Goal: Task Accomplishment & Management: Manage account settings

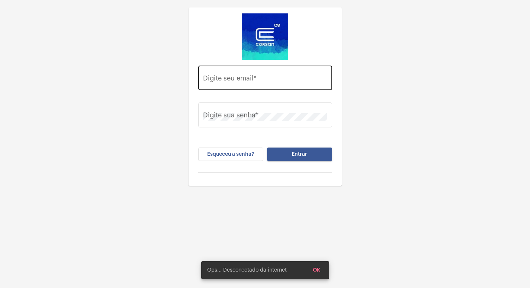
click at [254, 73] on div "Digite seu email *" at bounding box center [265, 77] width 124 height 26
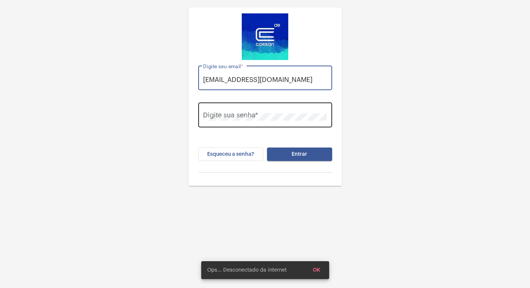
type input "[EMAIL_ADDRESS][DOMAIN_NAME]"
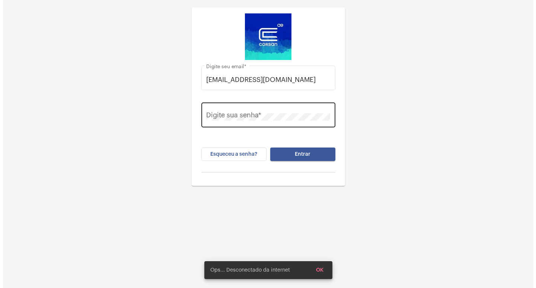
scroll to position [0, 0]
click at [264, 110] on div "Digite sua senha *" at bounding box center [265, 114] width 124 height 26
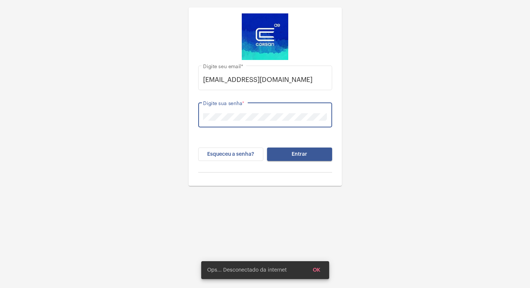
click at [267, 147] on button "Entrar" at bounding box center [299, 153] width 65 height 13
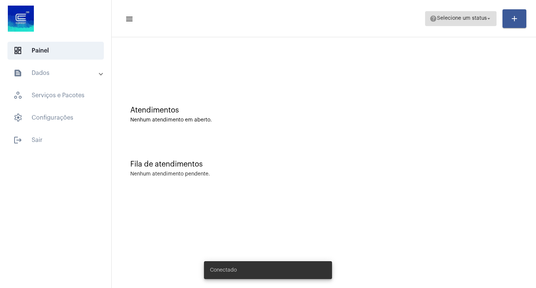
click at [470, 23] on span "help Selecione um status arrow_drop_down" at bounding box center [460, 18] width 63 height 13
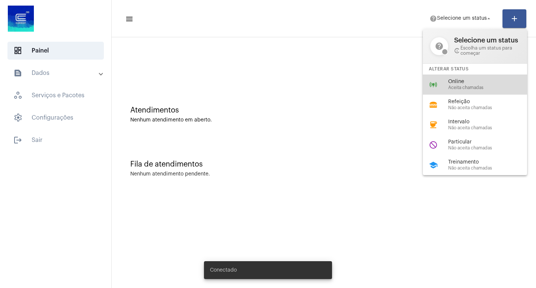
click at [446, 89] on div "online_prediction Online Aceita chamadas" at bounding box center [481, 84] width 116 height 20
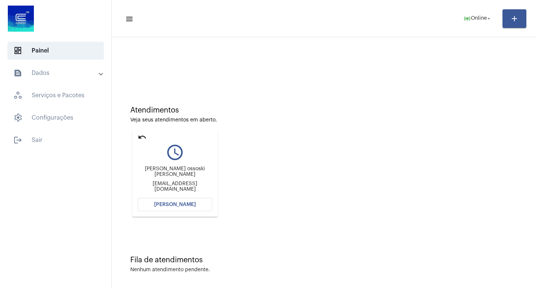
click at [143, 139] on mat-icon "undo" at bounding box center [142, 136] width 9 height 9
click at [138, 135] on mat-icon "undo" at bounding box center [142, 136] width 9 height 9
click at [480, 15] on span "online_prediction Online arrow_drop_down" at bounding box center [477, 18] width 29 height 13
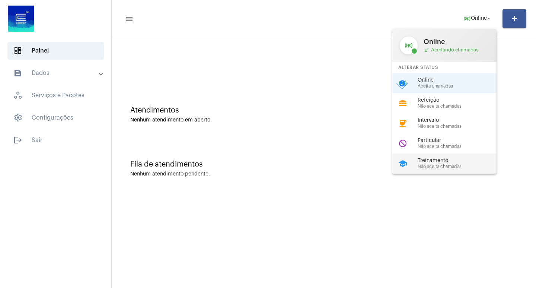
click at [437, 161] on span "Treinamento" at bounding box center [459, 161] width 85 height 6
